Goal: Task Accomplishment & Management: Use online tool/utility

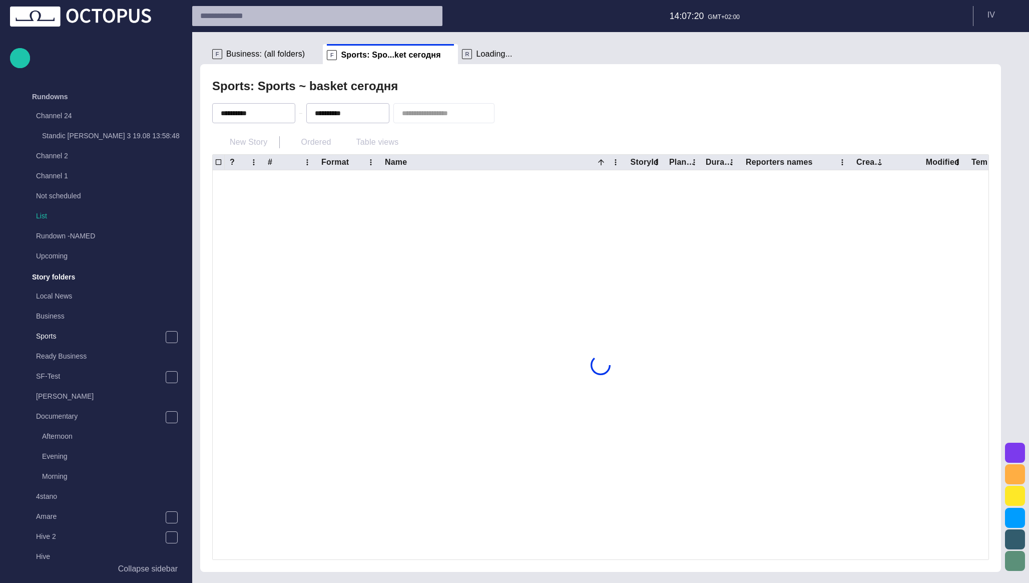
scroll to position [180, 0]
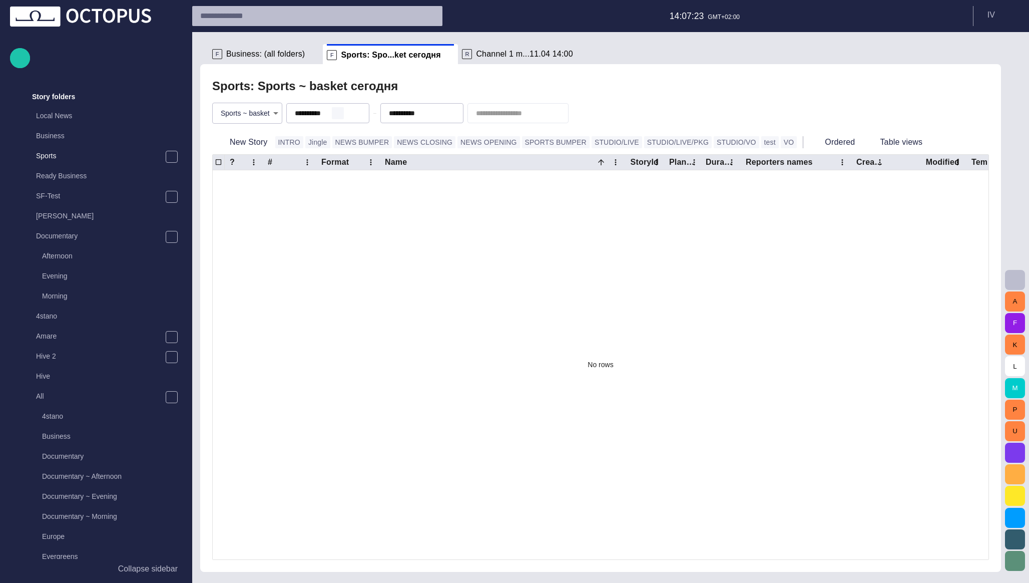
click at [334, 113] on span "button" at bounding box center [338, 113] width 8 height 8
click at [407, 86] on div "Sports: Sports ~ basket сегодня" at bounding box center [600, 86] width 777 height 20
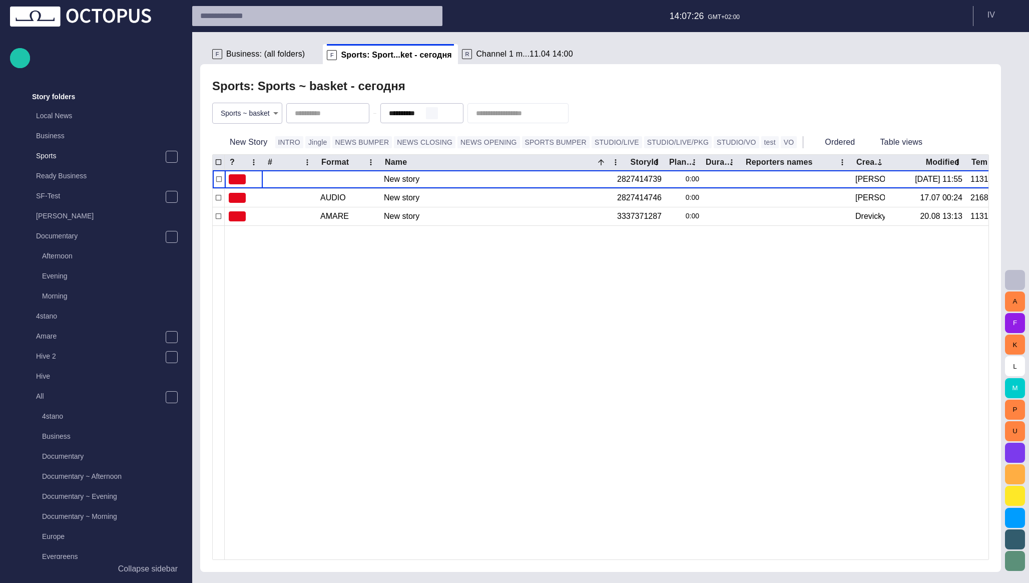
click at [428, 112] on span "button" at bounding box center [432, 113] width 8 height 8
click at [464, 86] on div "Sports: Sports ~ basket - сегодня" at bounding box center [600, 86] width 777 height 20
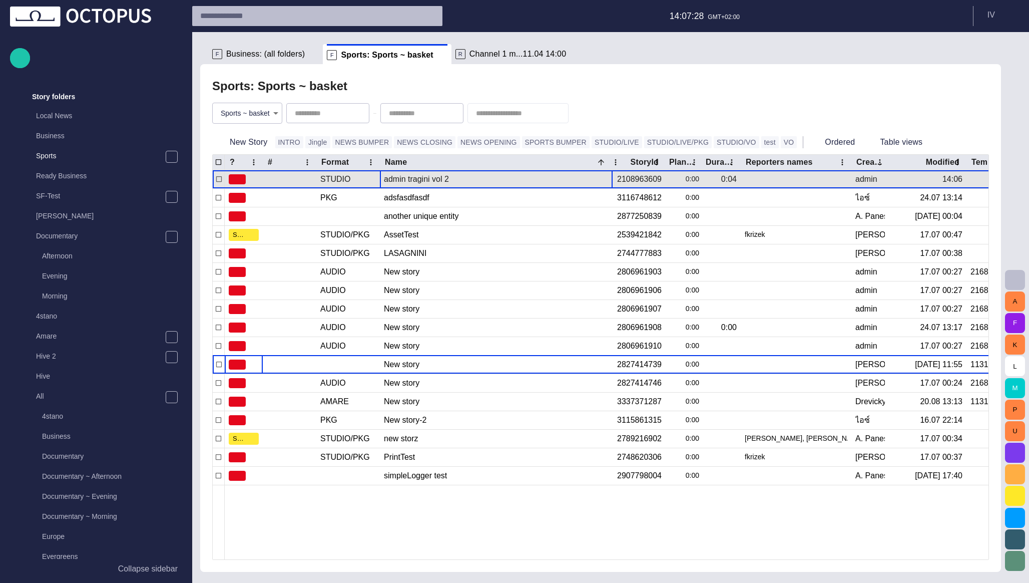
click at [418, 183] on div "admin tragini vol 2" at bounding box center [496, 179] width 225 height 18
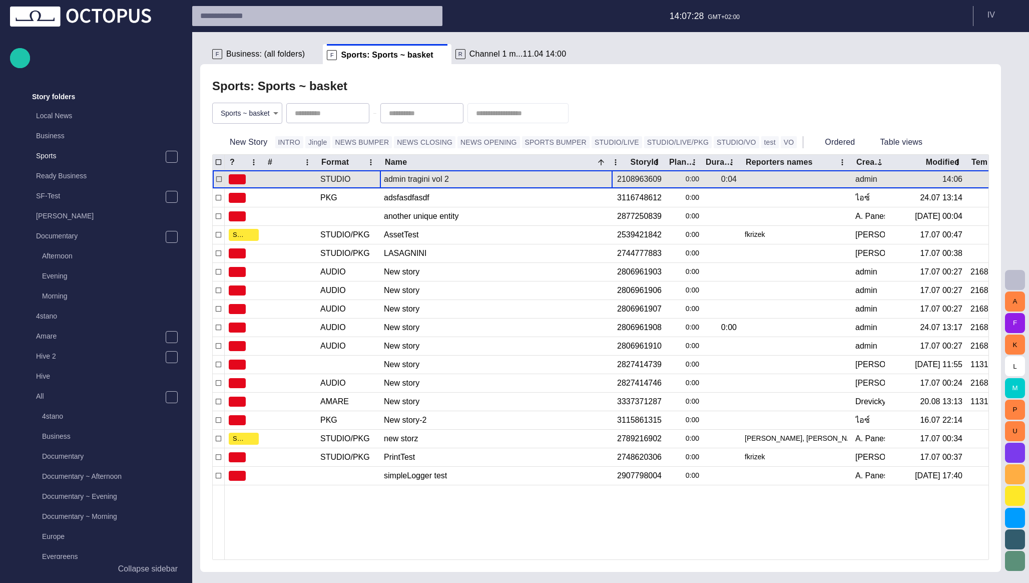
click at [418, 183] on div "admin tragini vol 2" at bounding box center [496, 179] width 225 height 18
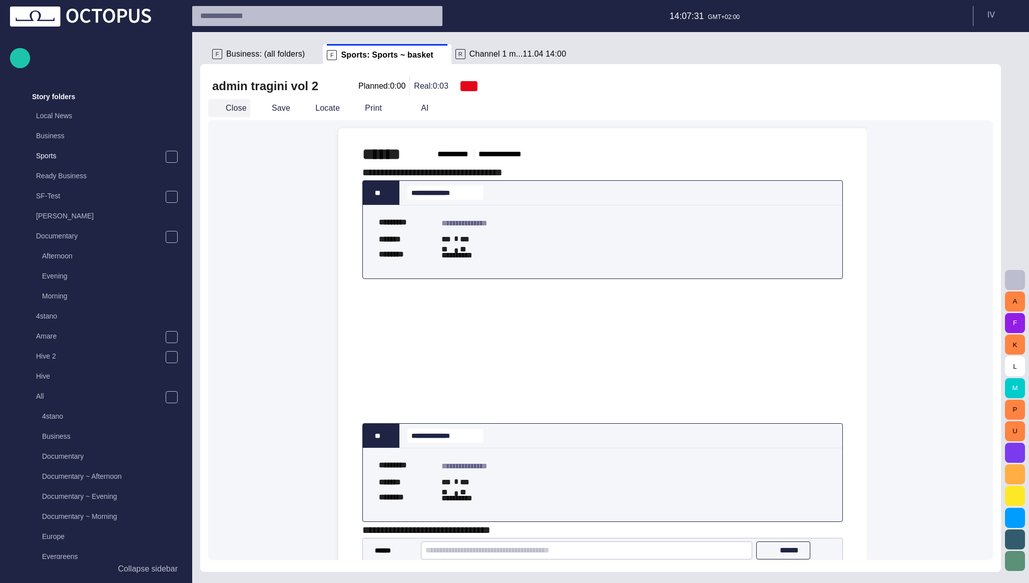
click at [234, 112] on button "Close" at bounding box center [229, 108] width 42 height 18
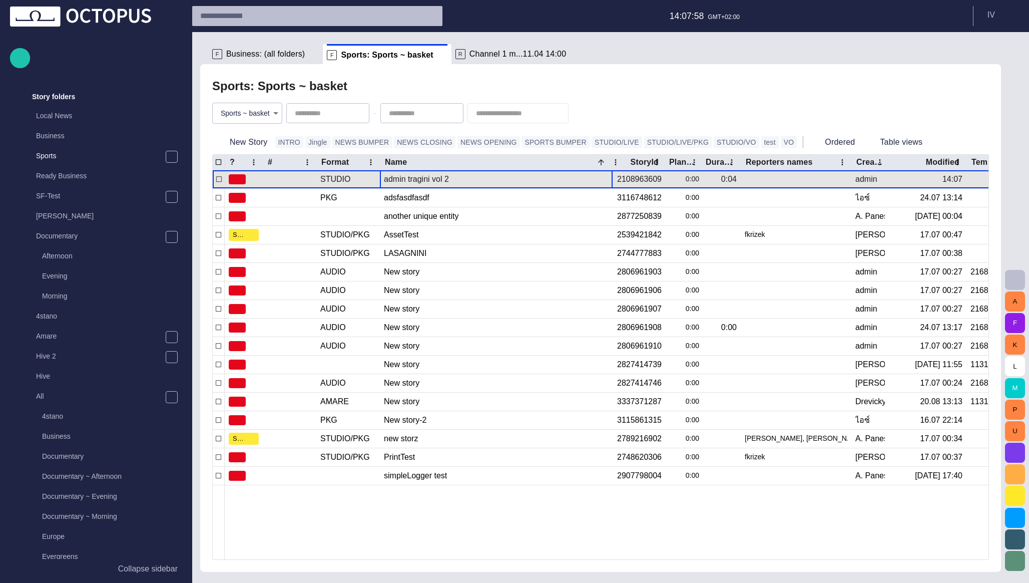
click at [428, 180] on div "admin tragini vol 2" at bounding box center [496, 179] width 225 height 18
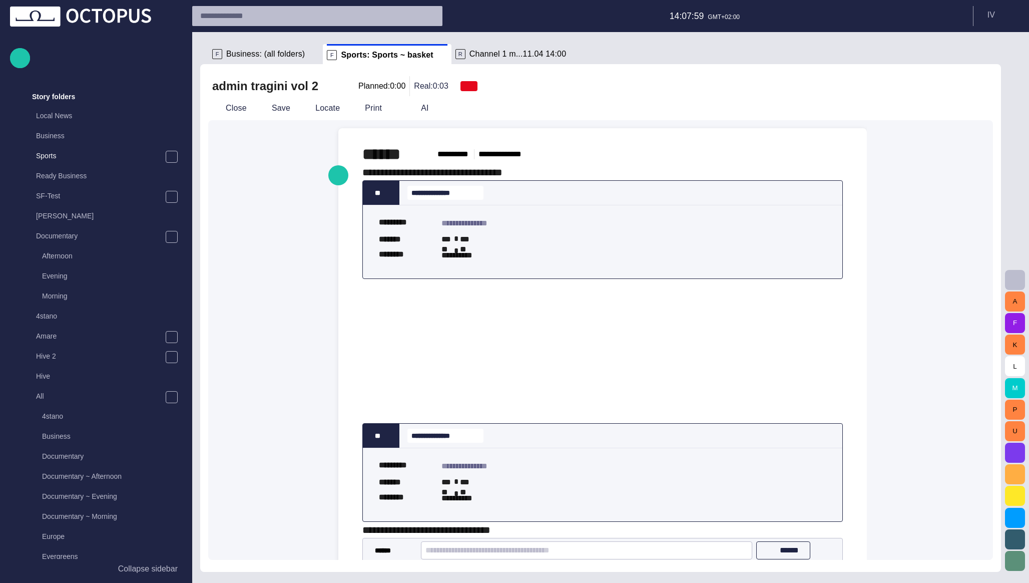
click at [542, 131] on div "**********" at bounding box center [602, 387] width 512 height 519
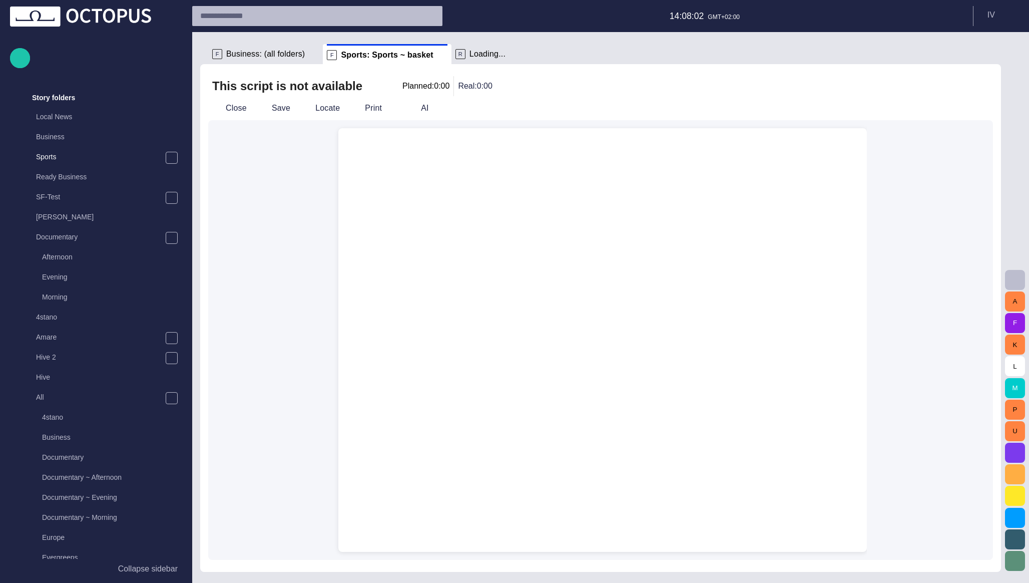
scroll to position [180, 0]
click at [230, 112] on button "Close" at bounding box center [229, 108] width 42 height 18
